Goal: Information Seeking & Learning: Learn about a topic

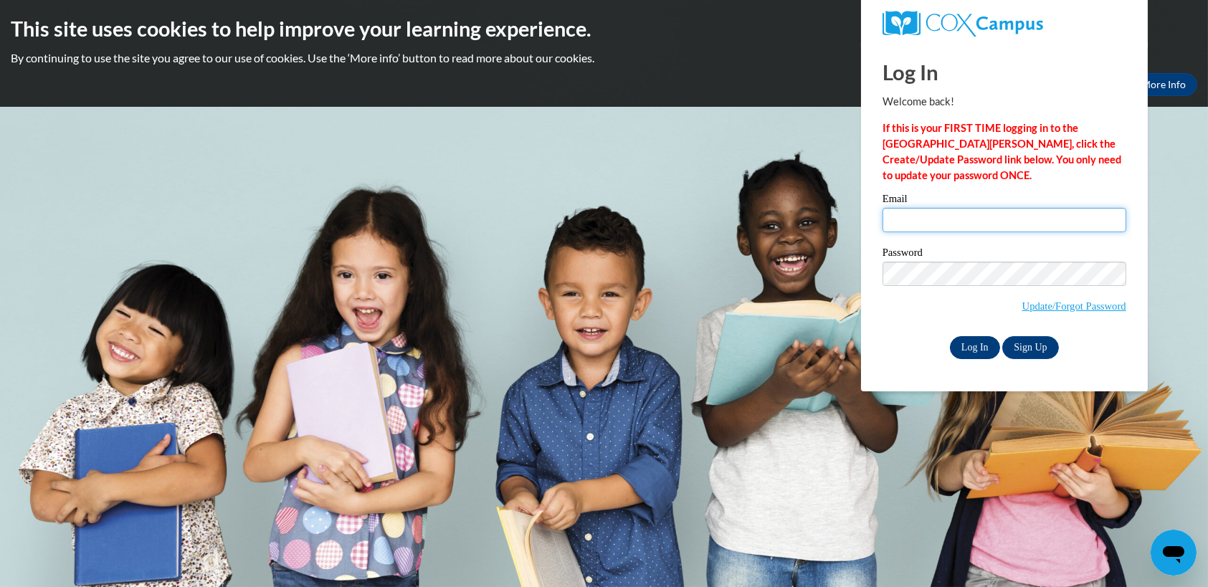
type input "Pmeccdirector@gmail.com"
click at [953, 343] on input "Log In" at bounding box center [975, 347] width 50 height 23
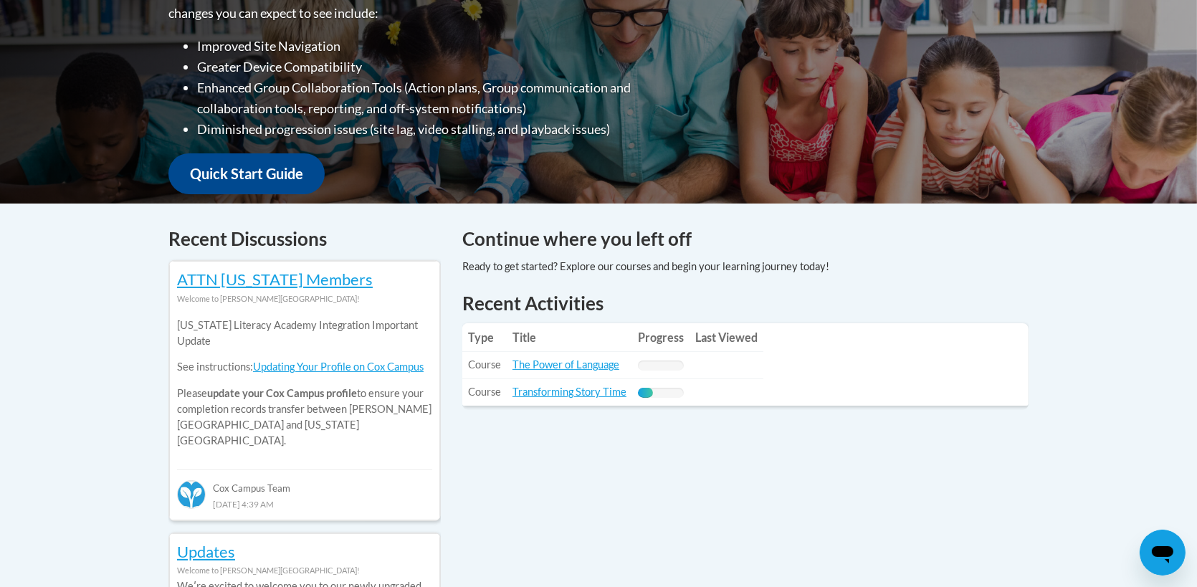
scroll to position [502, 0]
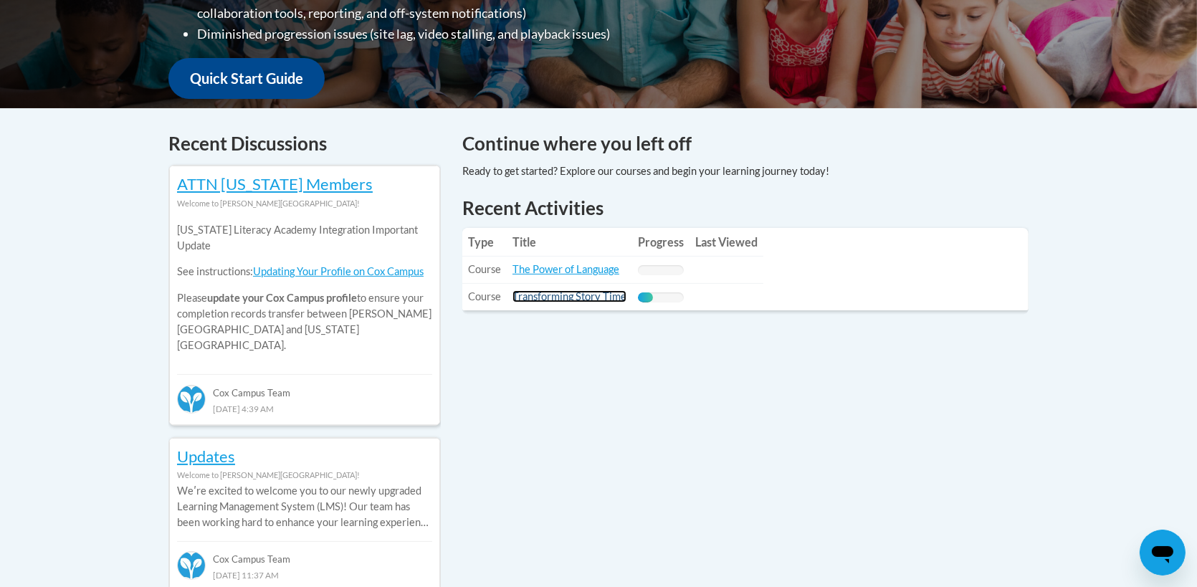
click at [559, 295] on link "Transforming Story Time" at bounding box center [570, 296] width 114 height 12
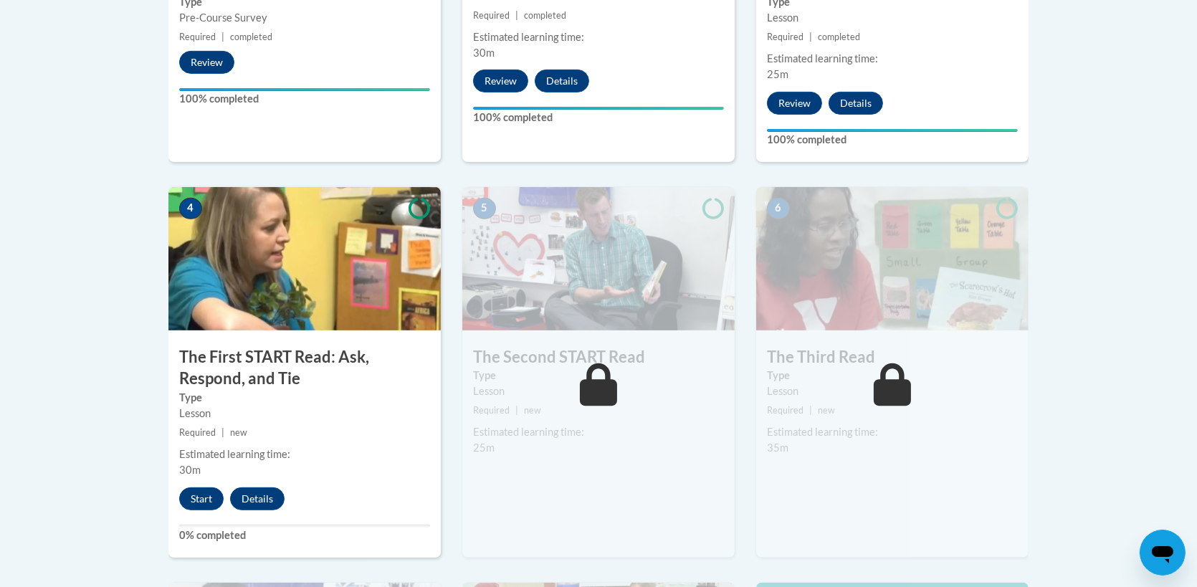
scroll to position [717, 0]
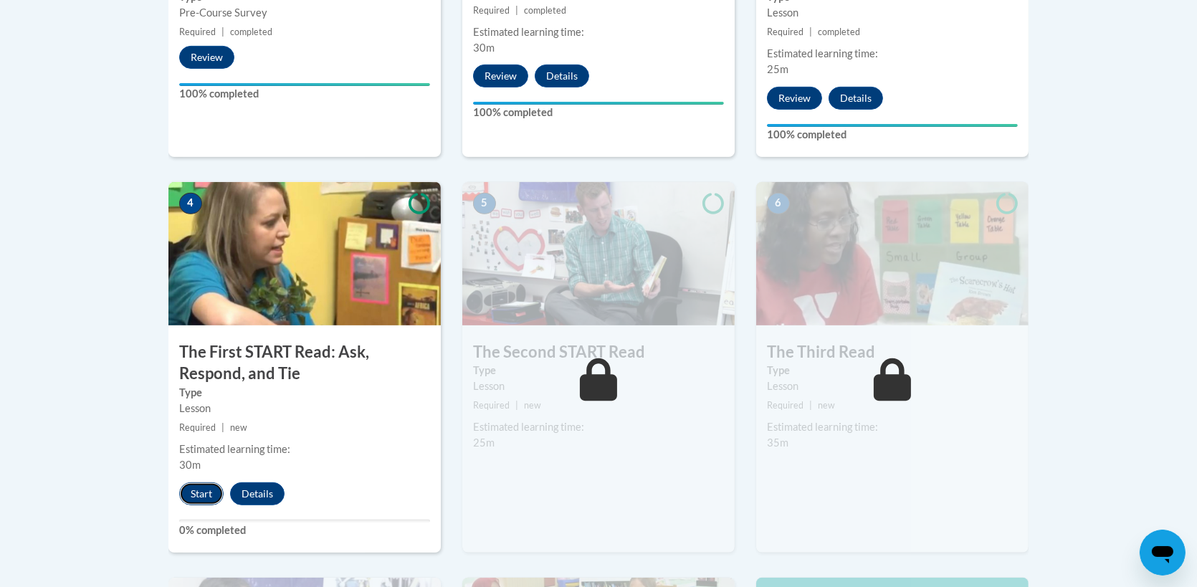
click at [201, 490] on button "Start" at bounding box center [201, 494] width 44 height 23
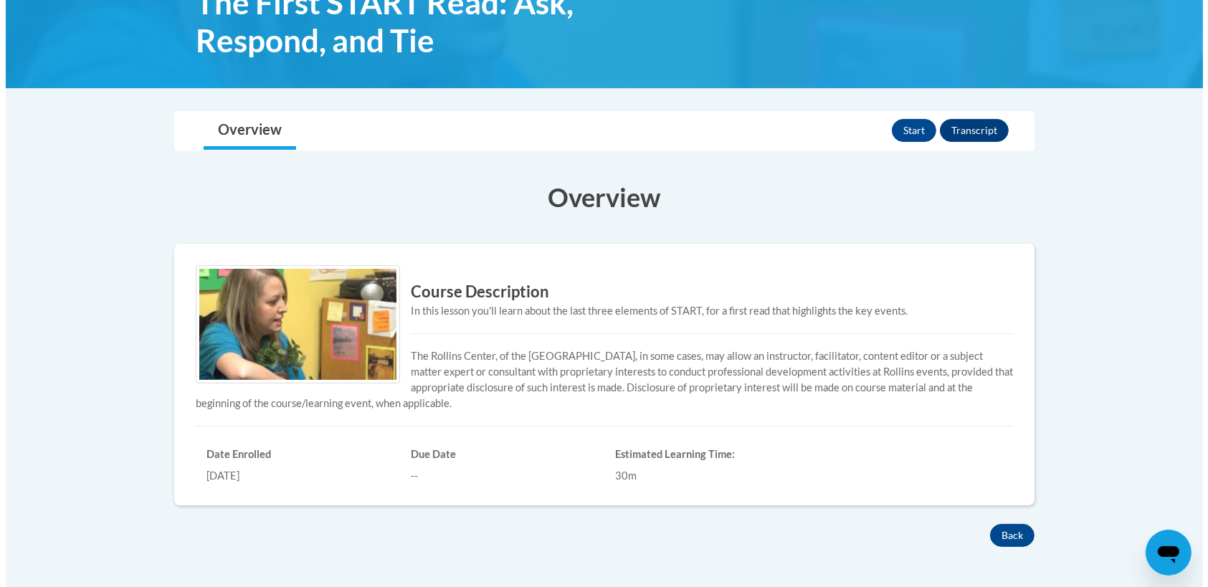
scroll to position [143, 0]
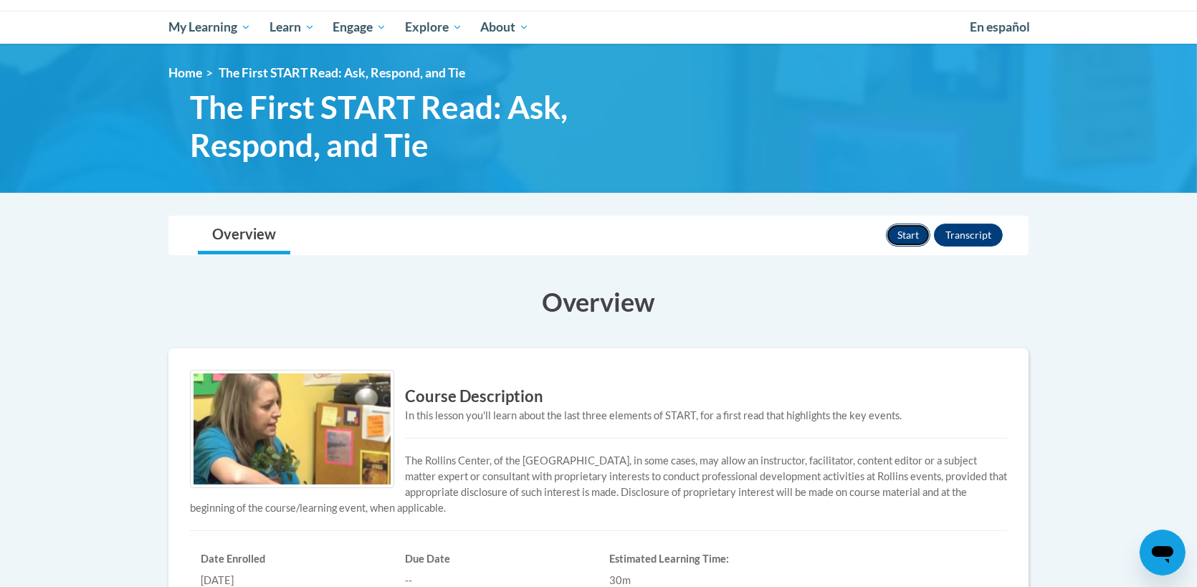
click at [908, 234] on button "Start" at bounding box center [908, 235] width 44 height 23
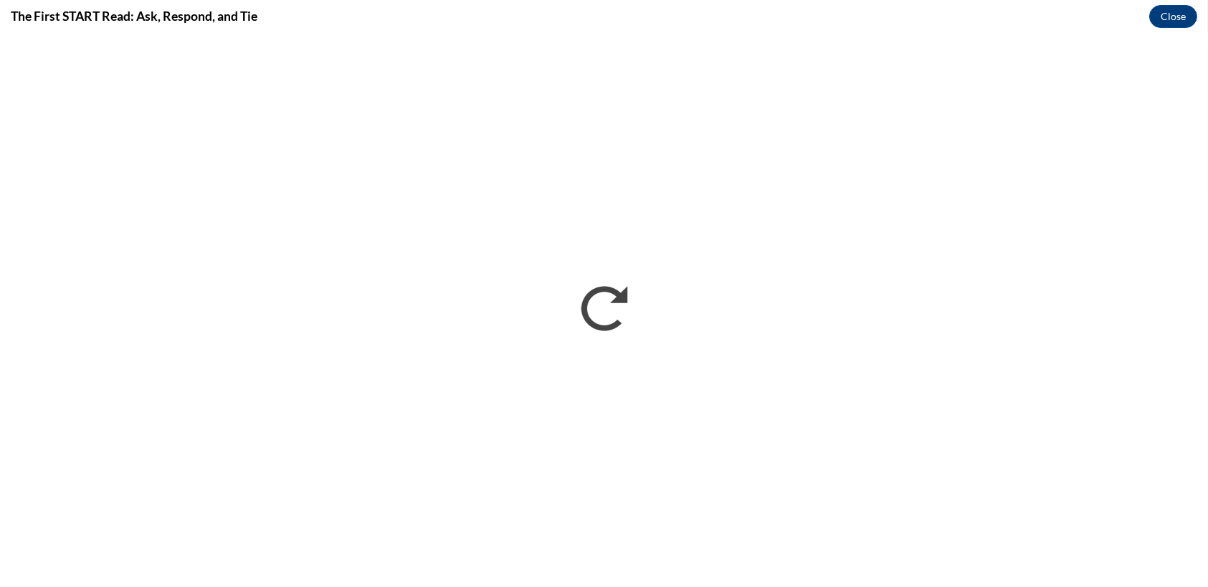
scroll to position [0, 0]
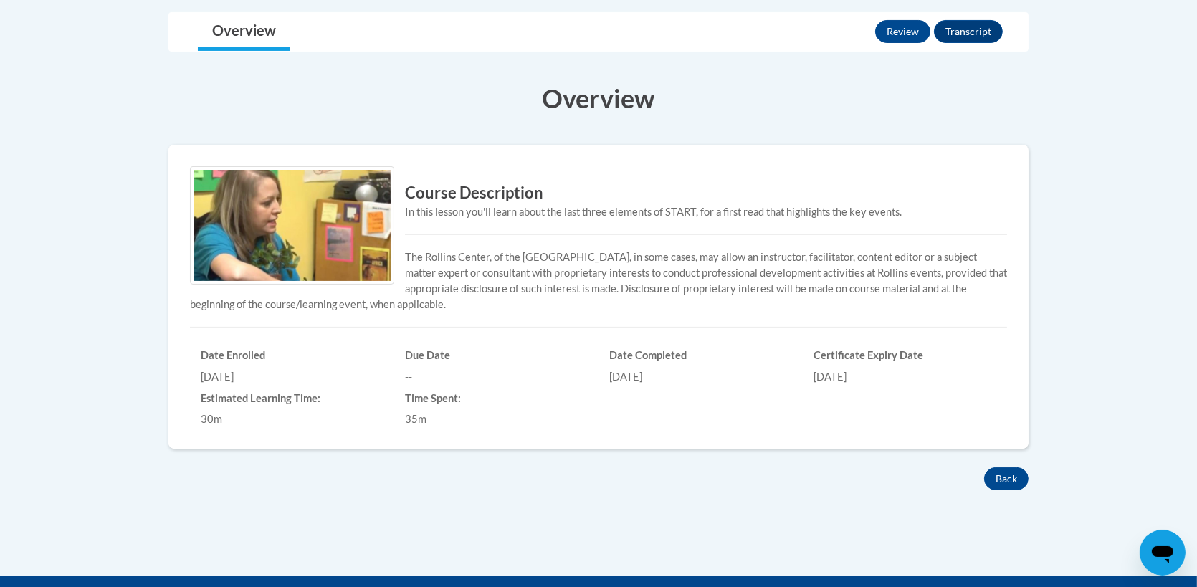
scroll to position [359, 0]
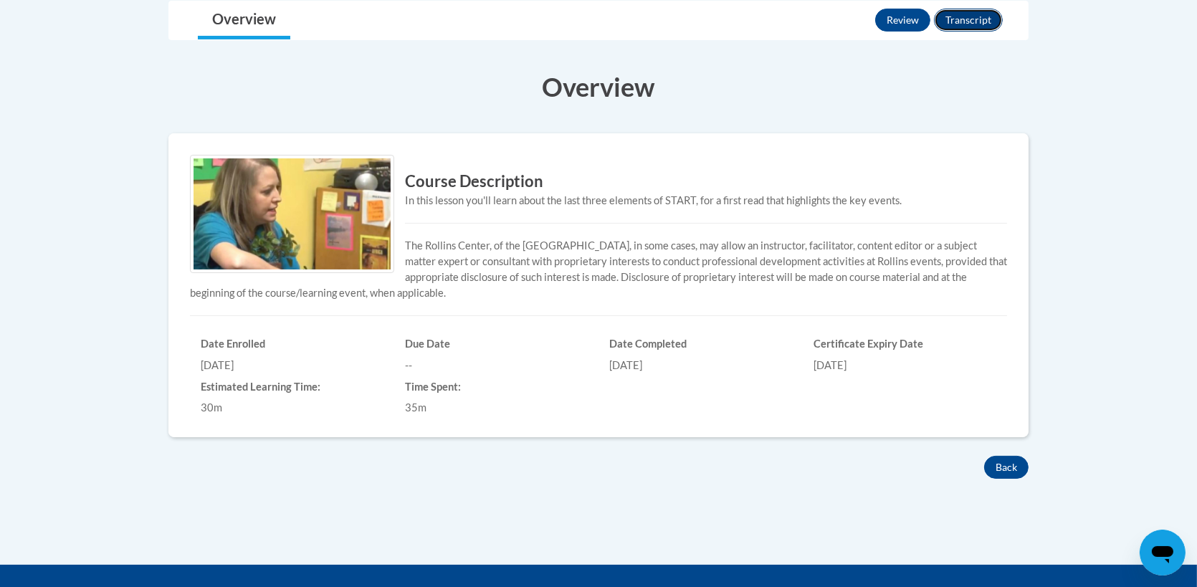
click at [961, 19] on button "Transcript" at bounding box center [968, 20] width 69 height 23
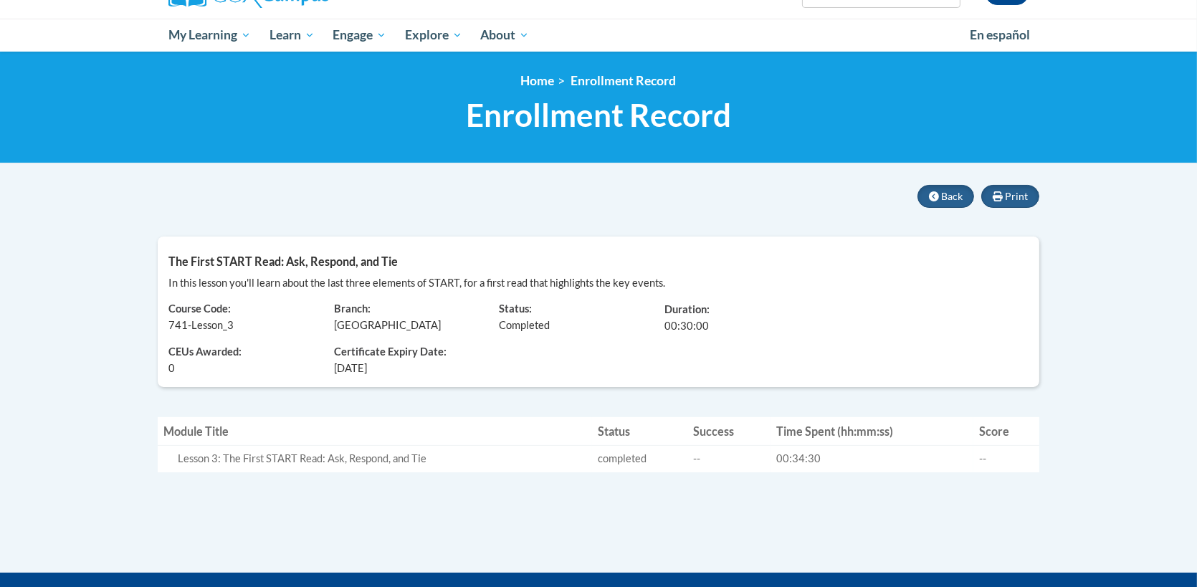
scroll to position [143, 0]
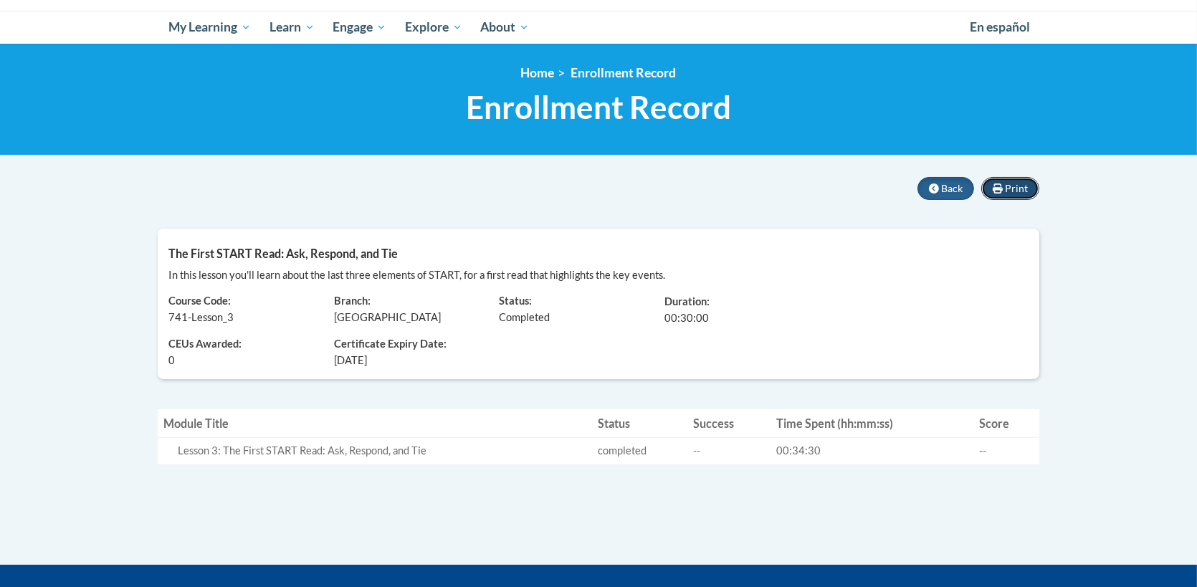
click at [1016, 183] on span "Print" at bounding box center [1016, 188] width 23 height 12
click at [945, 189] on span "Back" at bounding box center [952, 188] width 22 height 12
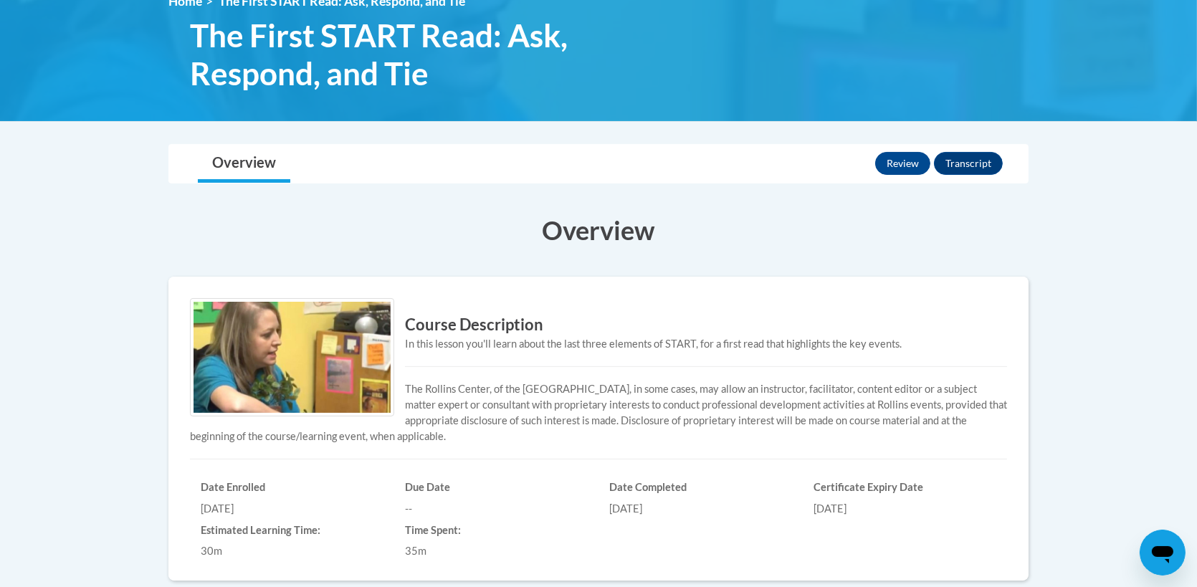
scroll to position [287, 0]
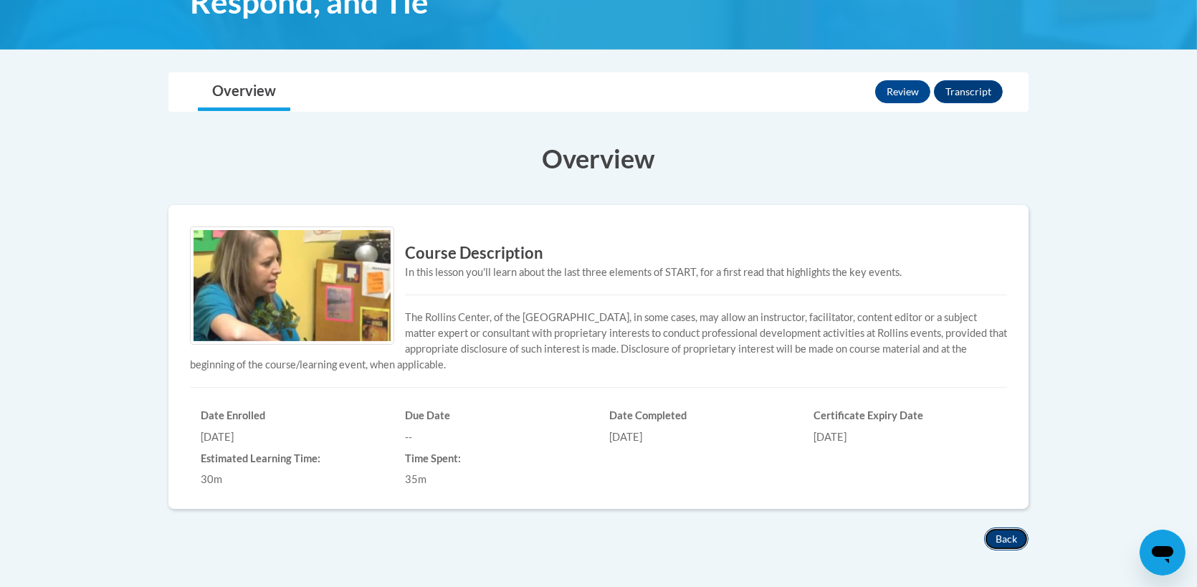
click at [998, 536] on button "Back" at bounding box center [1006, 539] width 44 height 23
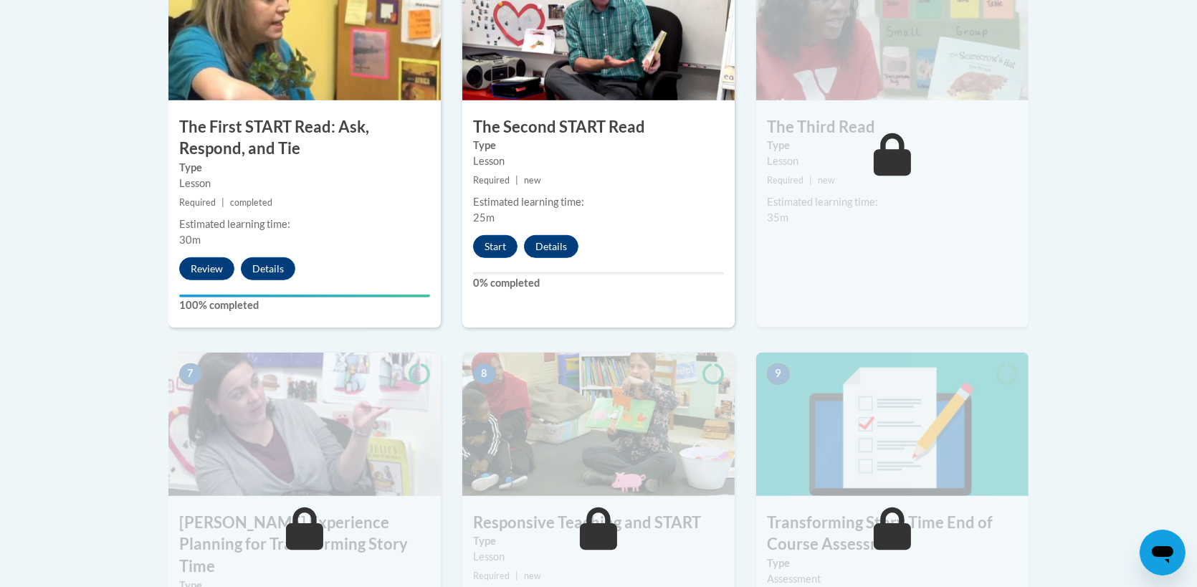
scroll to position [932, 0]
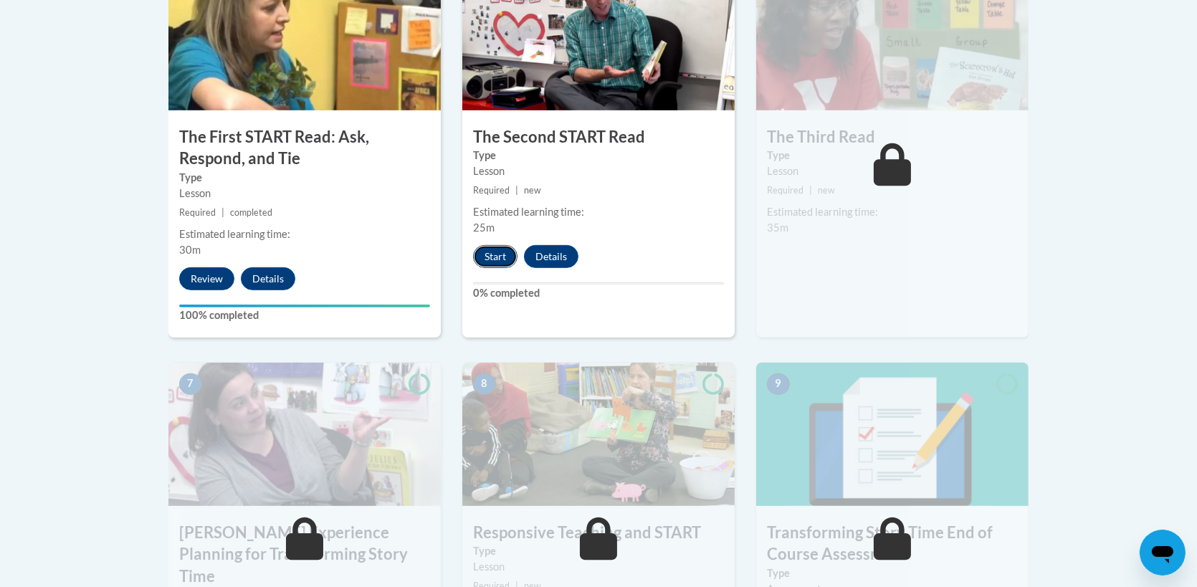
click at [495, 254] on button "Start" at bounding box center [495, 256] width 44 height 23
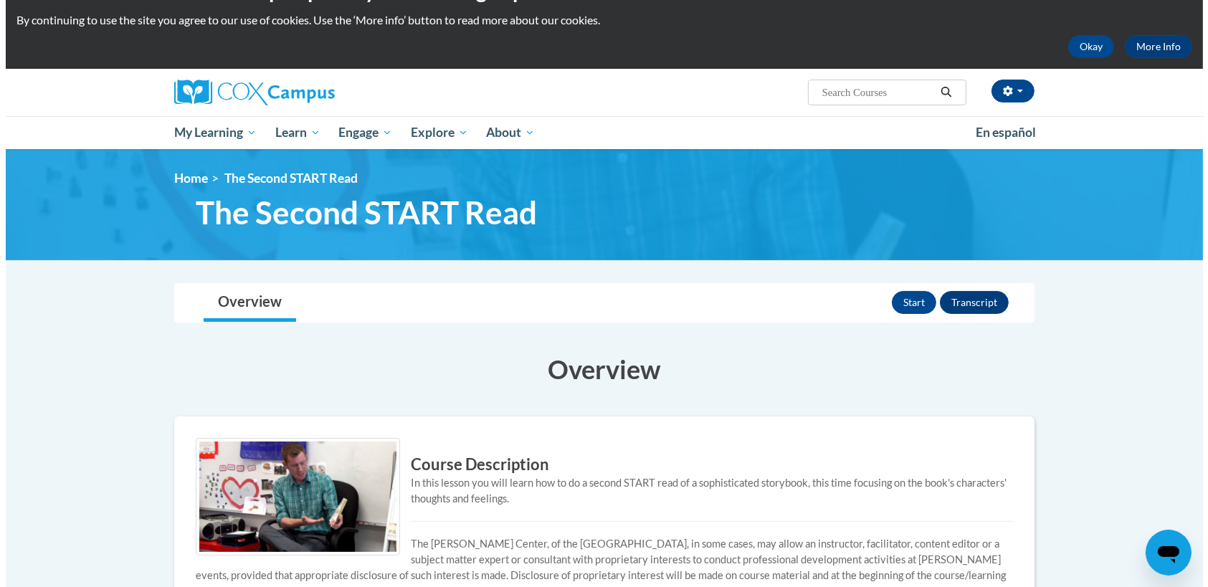
scroll to position [72, 0]
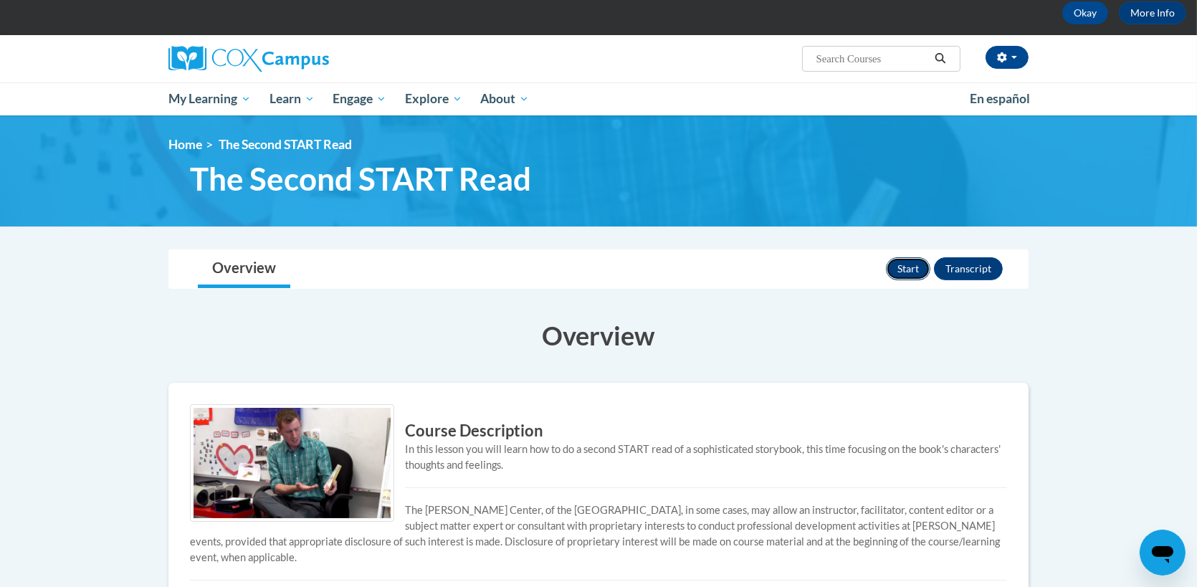
click at [911, 267] on button "Start" at bounding box center [908, 268] width 44 height 23
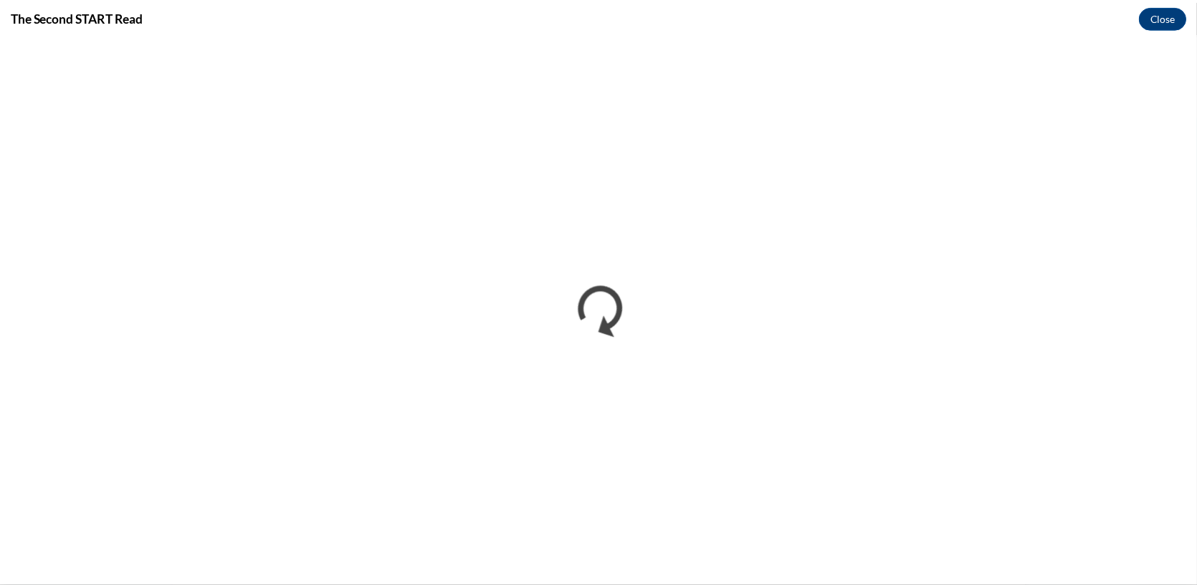
scroll to position [0, 0]
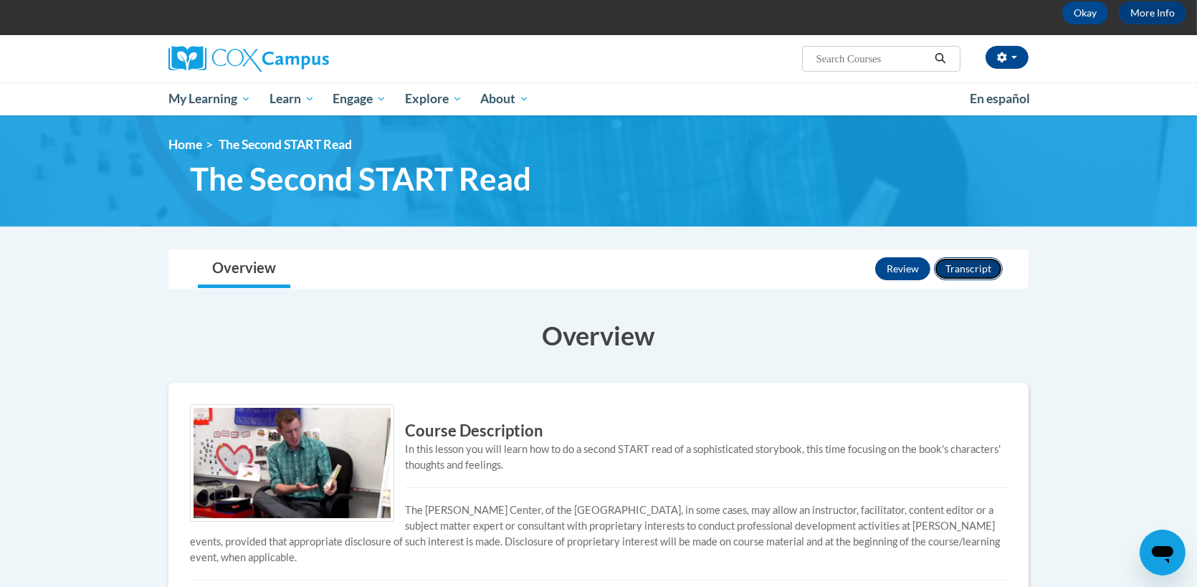
click at [974, 265] on button "Transcript" at bounding box center [968, 268] width 69 height 23
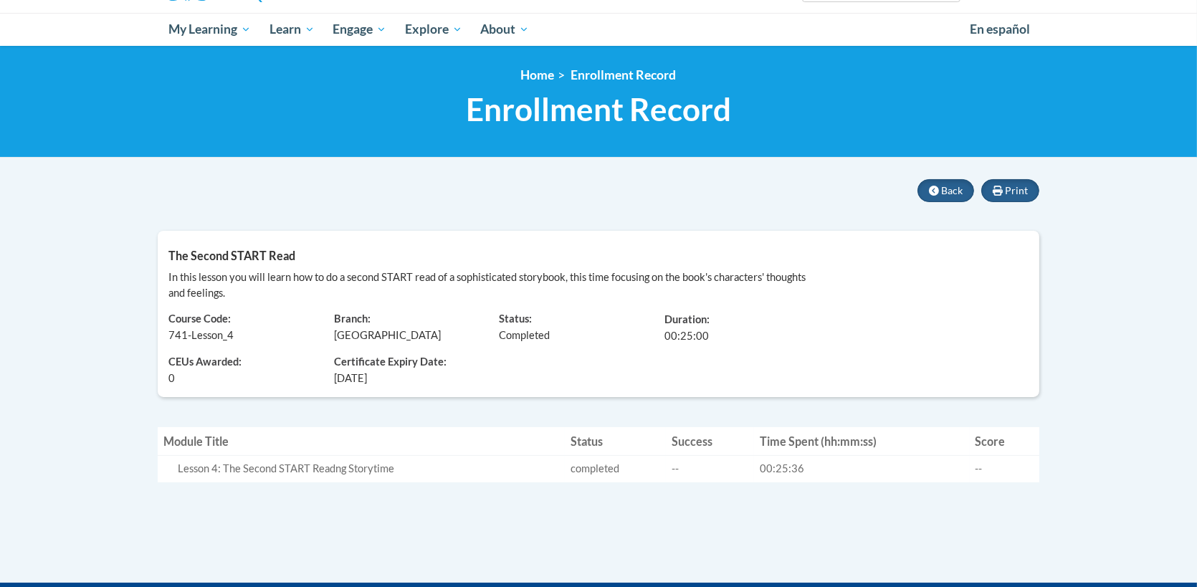
scroll to position [143, 0]
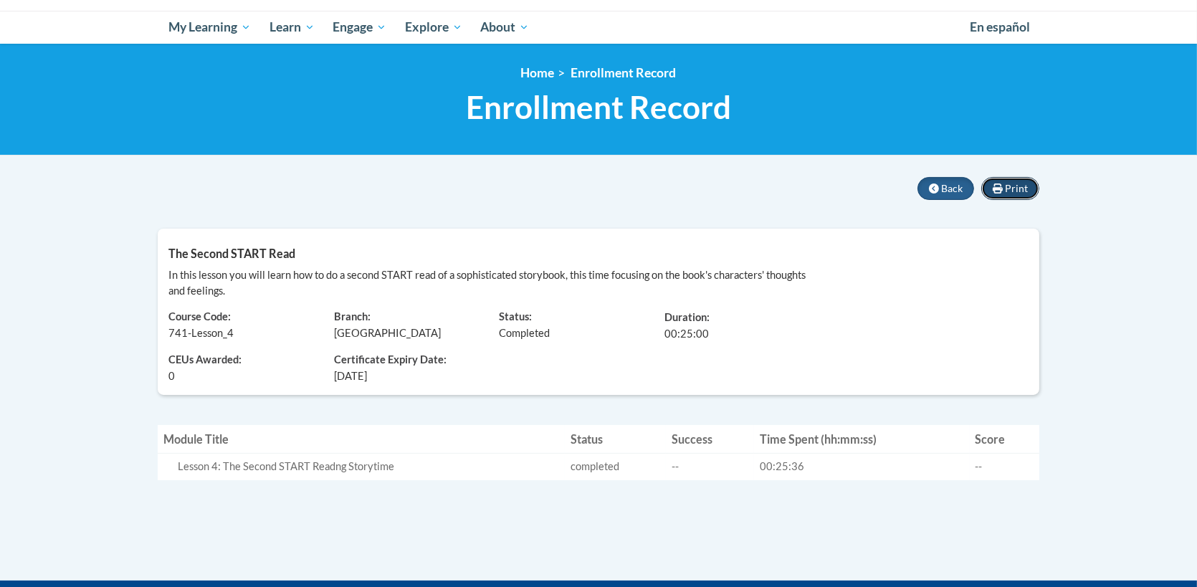
click at [1018, 184] on span "Print" at bounding box center [1016, 188] width 23 height 12
click at [952, 182] on span "Back" at bounding box center [952, 188] width 22 height 12
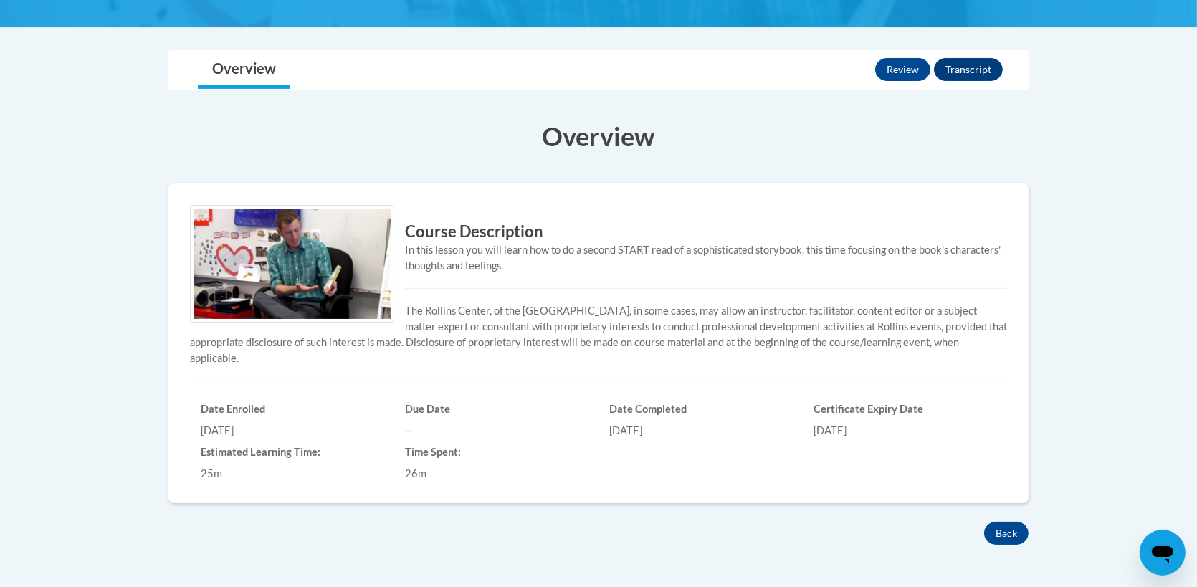
scroll to position [359, 0]
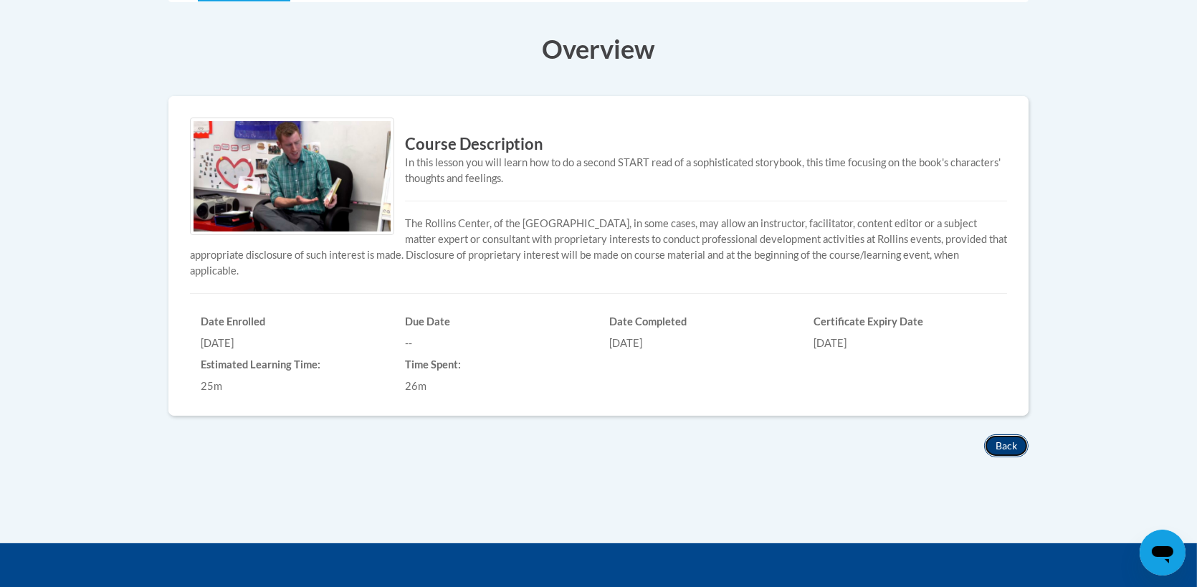
click at [1011, 447] on button "Back" at bounding box center [1006, 446] width 44 height 23
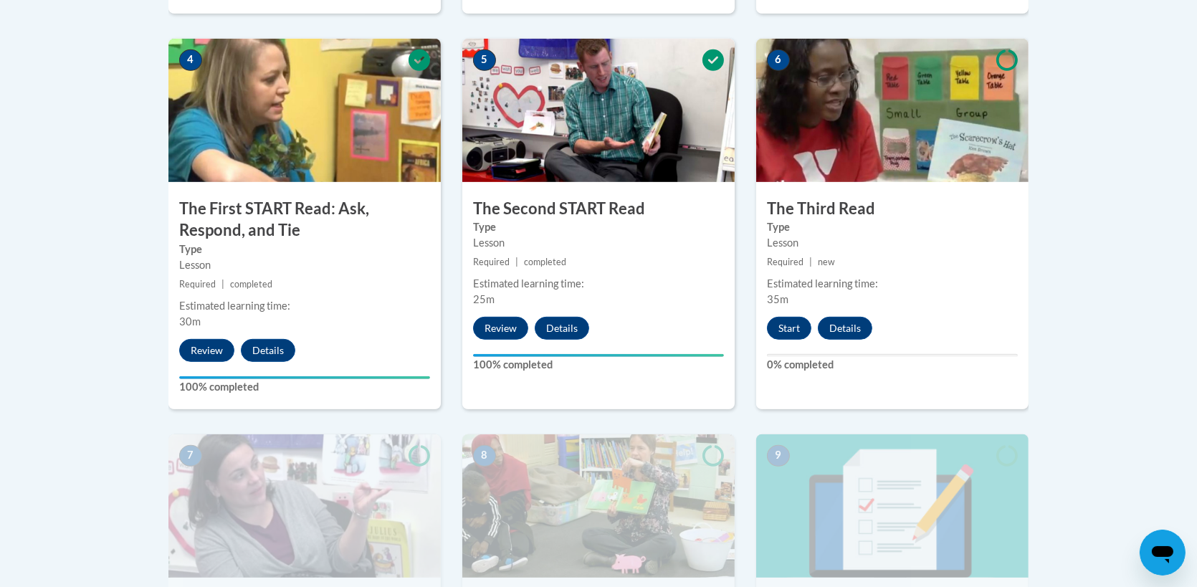
scroll to position [789, 0]
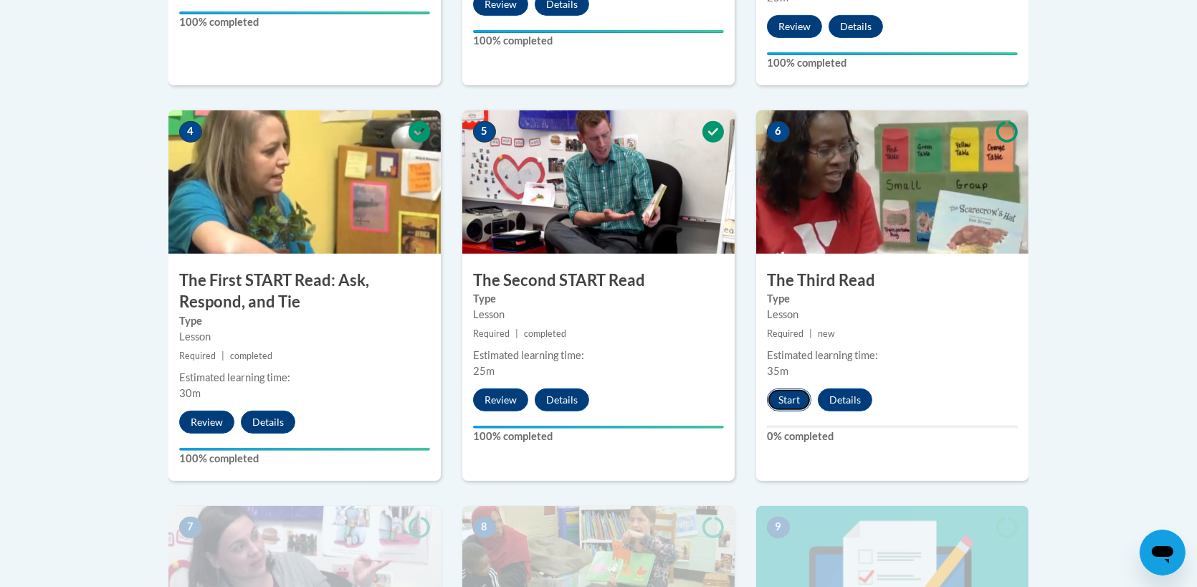
click at [779, 400] on button "Start" at bounding box center [789, 400] width 44 height 23
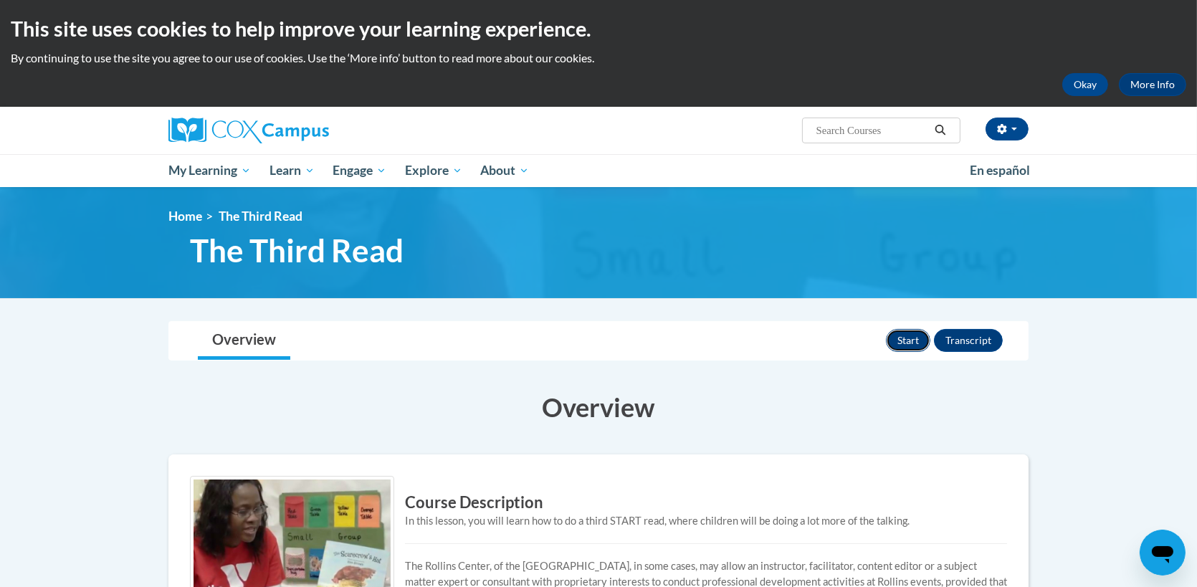
click at [903, 338] on button "Start" at bounding box center [908, 340] width 44 height 23
click at [973, 339] on button "Transcript" at bounding box center [968, 340] width 69 height 23
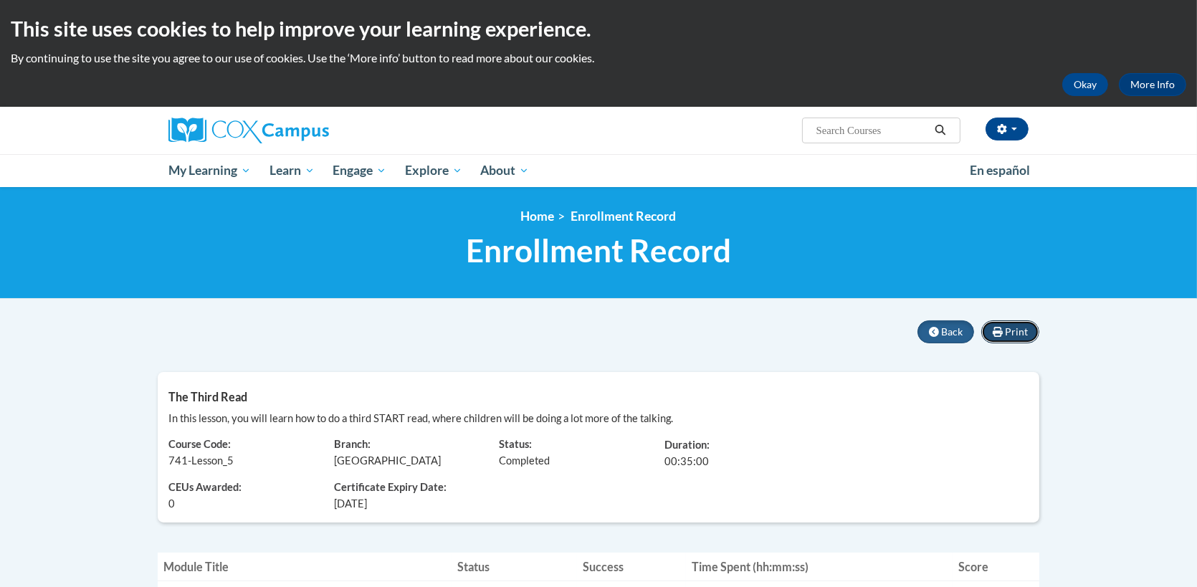
click at [1020, 331] on span "Print" at bounding box center [1016, 332] width 23 height 12
click at [952, 338] on button "Back" at bounding box center [946, 332] width 57 height 23
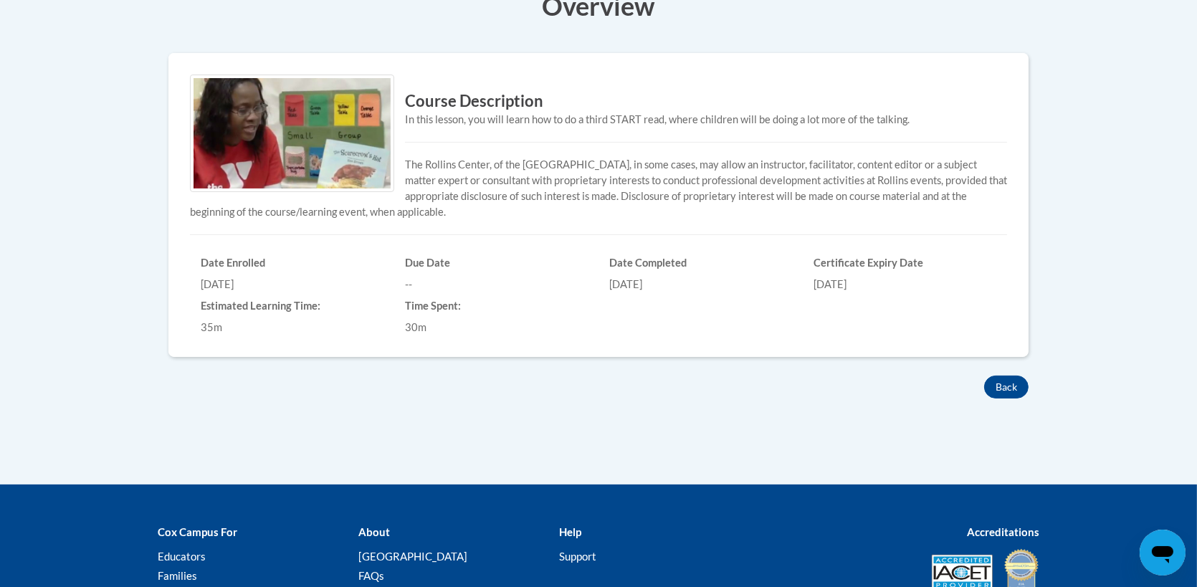
scroll to position [430, 0]
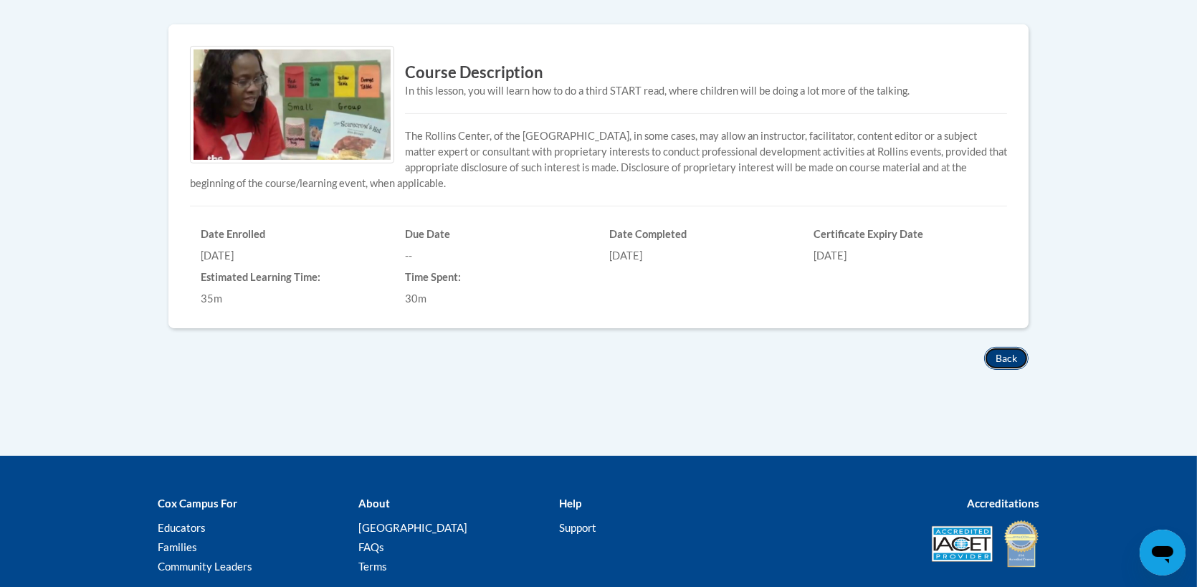
click at [1014, 361] on button "Back" at bounding box center [1006, 358] width 44 height 23
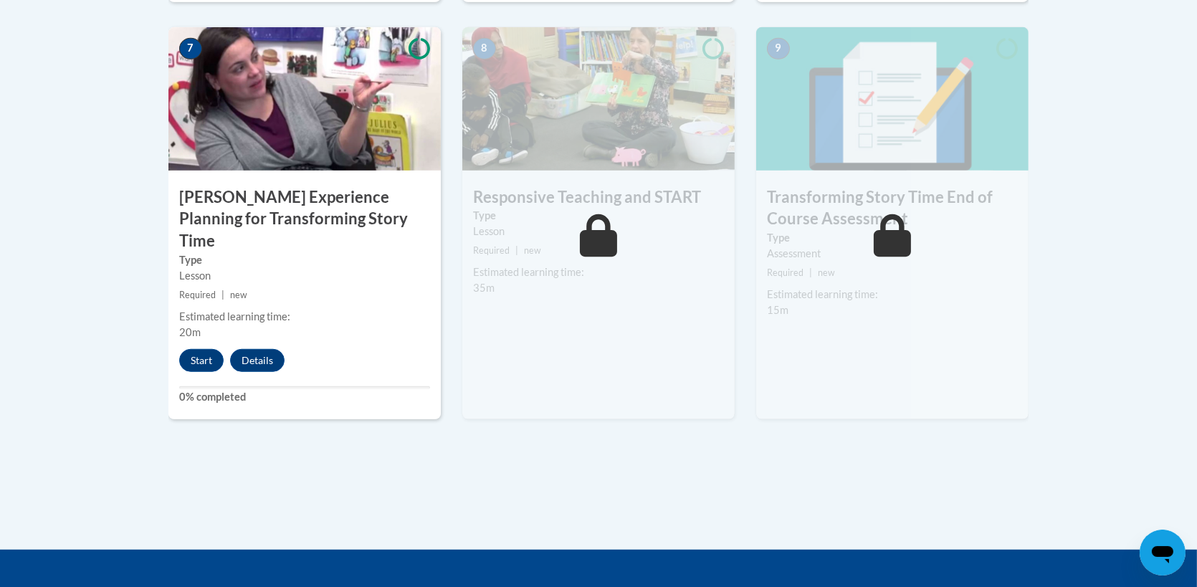
scroll to position [1157, 0]
